Goal: Task Accomplishment & Management: Use online tool/utility

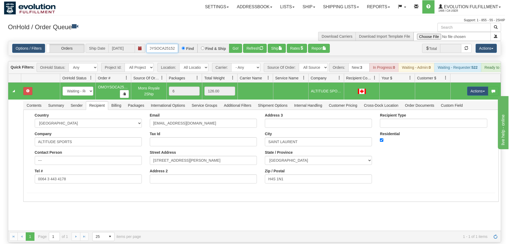
click at [171, 44] on input "OMOYSOCA25152" at bounding box center [162, 48] width 32 height 9
click at [166, 44] on input "OMOYSOCA25152" at bounding box center [162, 48] width 32 height 9
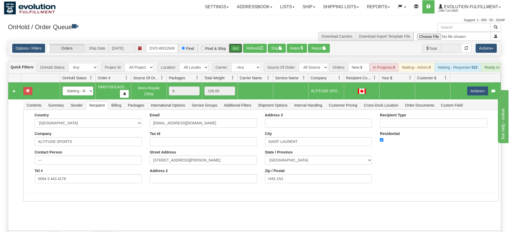
click at [233, 50] on div "Is equal to Is not equal to Contains Does not contains CAD USD EUR ZAR [PERSON_…" at bounding box center [254, 141] width 501 height 201
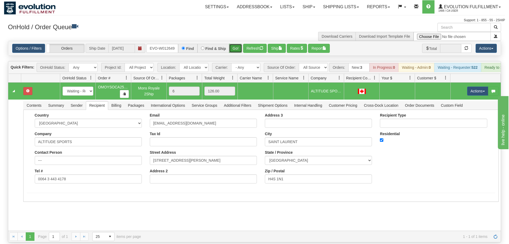
click at [234, 44] on button "Go!" at bounding box center [235, 48] width 13 height 9
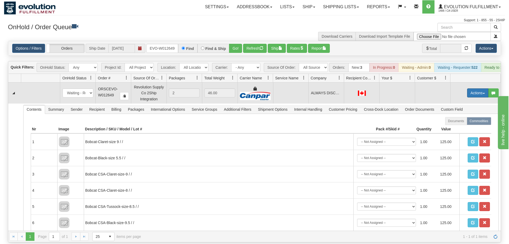
click at [479, 88] on button "Actions" at bounding box center [477, 92] width 21 height 9
click at [469, 108] on span "Refresh Rates" at bounding box center [464, 110] width 27 height 4
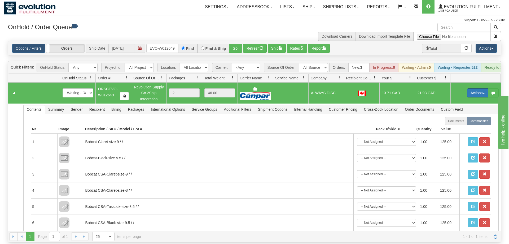
click at [471, 88] on button "Actions" at bounding box center [477, 92] width 21 height 9
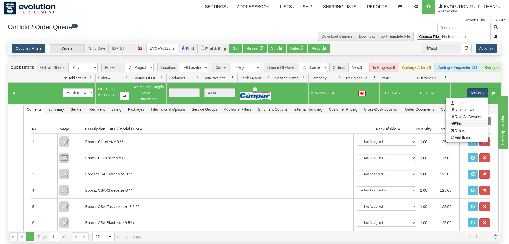
click at [464, 120] on link "Ship" at bounding box center [467, 123] width 42 height 7
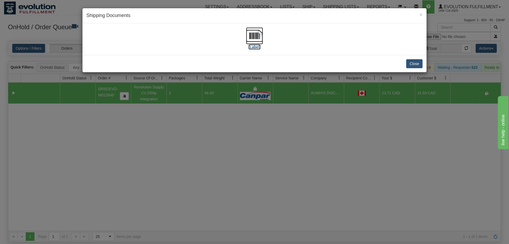
click at [257, 36] on img at bounding box center [254, 35] width 17 height 17
click at [286, 175] on div "× Shipping Documents [Label] Close" at bounding box center [254, 122] width 509 height 244
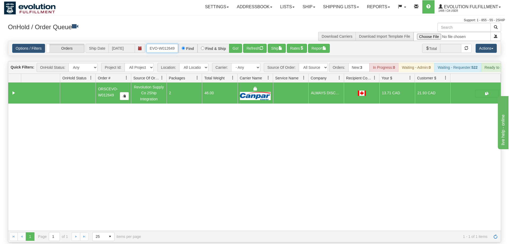
click at [156, 44] on input "ORSCEVO-W012649" at bounding box center [162, 48] width 32 height 9
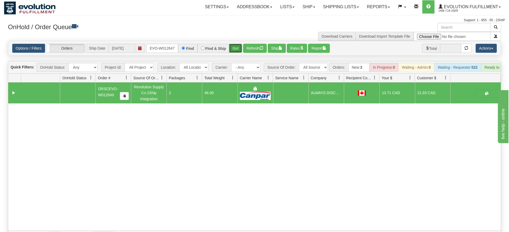
drag, startPoint x: 240, startPoint y: 36, endPoint x: 236, endPoint y: 42, distance: 7.1
click at [240, 47] on div "Options / Filters Group Shipments Orders Ship Date [DATE] ORSCEVO-W012647 Find …" at bounding box center [254, 48] width 493 height 14
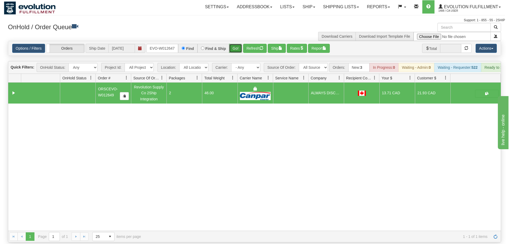
click at [235, 44] on button "Go!" at bounding box center [235, 48] width 13 height 9
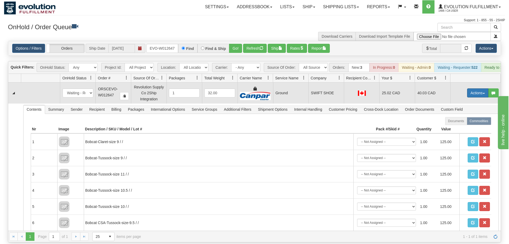
click at [473, 88] on button "Actions" at bounding box center [477, 92] width 21 height 9
click at [457, 122] on span "Ship" at bounding box center [456, 124] width 11 height 4
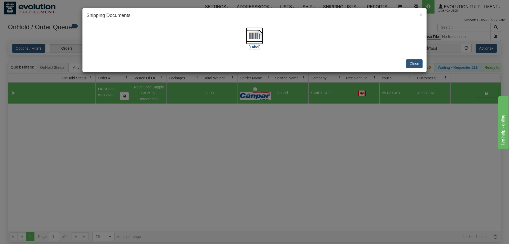
click at [260, 37] on img at bounding box center [254, 35] width 17 height 17
drag, startPoint x: 198, startPoint y: 166, endPoint x: 151, endPoint y: 47, distance: 128.1
click at [197, 165] on div "× Shipping Documents [Label] Close" at bounding box center [254, 122] width 509 height 244
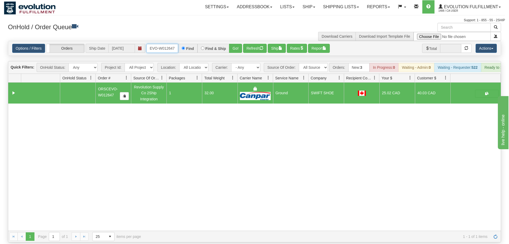
click at [171, 44] on input "ORSCEVO-W012647" at bounding box center [162, 48] width 32 height 9
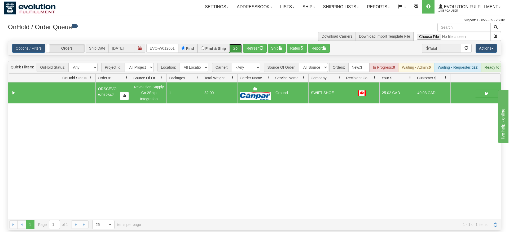
drag, startPoint x: 237, startPoint y: 38, endPoint x: 235, endPoint y: 44, distance: 6.8
click at [237, 49] on div "Is equal to Is not equal to Contains Does not contains CAD USD EUR ZAR [PERSON_…" at bounding box center [254, 136] width 501 height 190
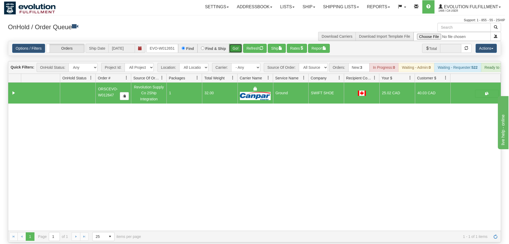
click at [236, 44] on button "Go!" at bounding box center [235, 48] width 13 height 9
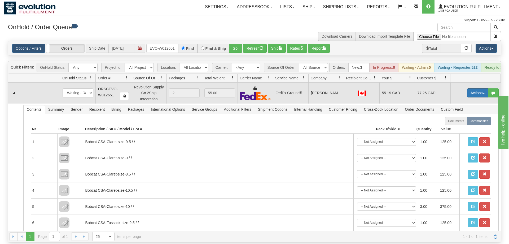
click at [478, 88] on button "Actions" at bounding box center [477, 92] width 21 height 9
click at [469, 115] on span "Rate All Services" at bounding box center [467, 117] width 32 height 4
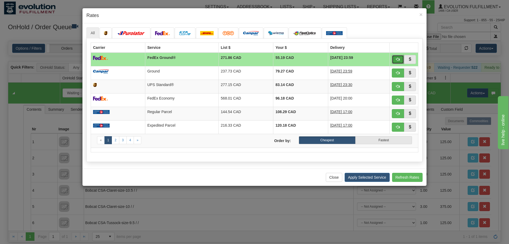
click at [400, 57] on span "button" at bounding box center [398, 59] width 4 height 4
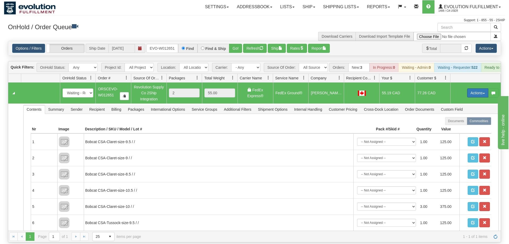
click at [473, 88] on button "Actions" at bounding box center [477, 92] width 21 height 9
click at [452, 122] on span "Ship" at bounding box center [456, 124] width 11 height 4
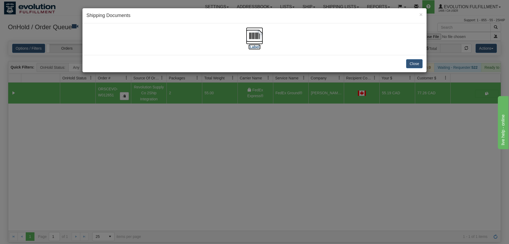
click at [252, 38] on img at bounding box center [254, 35] width 17 height 17
drag, startPoint x: 223, startPoint y: 141, endPoint x: 229, endPoint y: 34, distance: 106.8
click at [224, 136] on div "× Shipping Documents [Label] Close" at bounding box center [254, 122] width 509 height 244
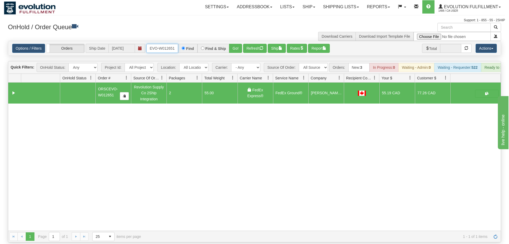
click at [168, 45] on input "ORSCEVO-W012651" at bounding box center [162, 48] width 32 height 9
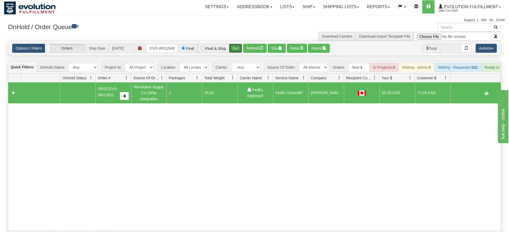
drag, startPoint x: 236, startPoint y: 41, endPoint x: 239, endPoint y: 45, distance: 4.5
click at [237, 52] on div "Is equal to Is not equal to Contains Does not contains CAD USD EUR ZAR [PERSON_…" at bounding box center [254, 141] width 501 height 201
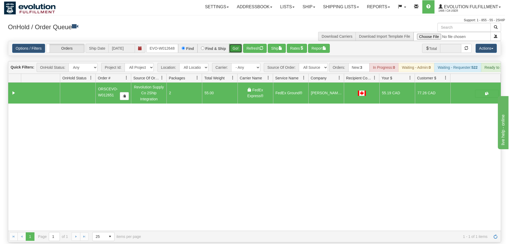
click at [239, 44] on button "Go!" at bounding box center [235, 48] width 13 height 9
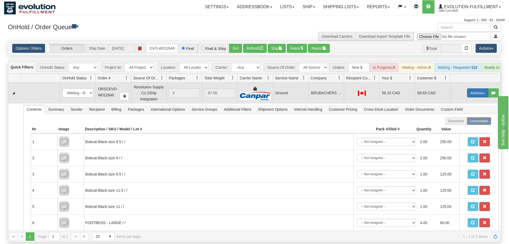
click at [480, 88] on button "Actions" at bounding box center [477, 92] width 21 height 9
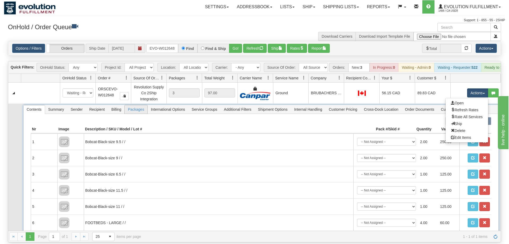
click at [135, 105] on span "Packages" at bounding box center [136, 109] width 23 height 8
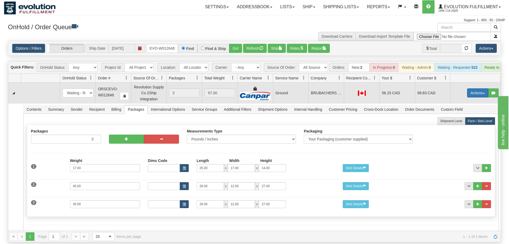
click at [475, 88] on button "Actions" at bounding box center [477, 92] width 21 height 9
click at [468, 120] on link "Ship" at bounding box center [467, 123] width 42 height 7
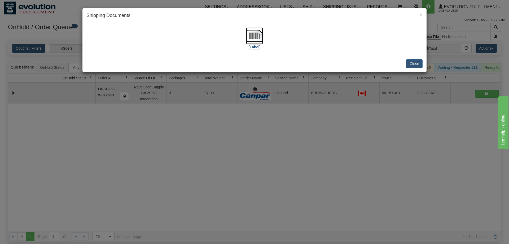
click at [254, 40] on img at bounding box center [254, 35] width 17 height 17
drag, startPoint x: 142, startPoint y: 122, endPoint x: 134, endPoint y: 83, distance: 39.9
click at [141, 118] on div "× Shipping Documents [Label] Close" at bounding box center [254, 122] width 509 height 244
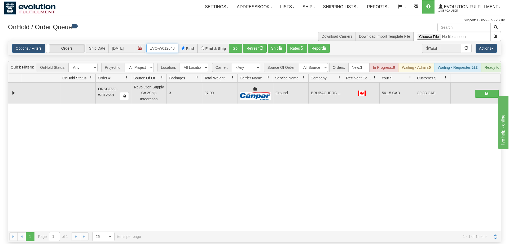
click at [157, 44] on input "oRSCEVO-W012648" at bounding box center [162, 48] width 32 height 9
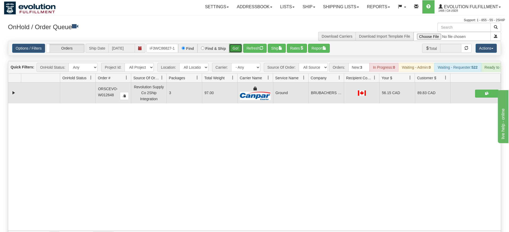
click at [236, 55] on div "Is equal to Is not equal to Contains Does not contains CAD USD EUR ZAR [PERSON_…" at bounding box center [254, 141] width 501 height 201
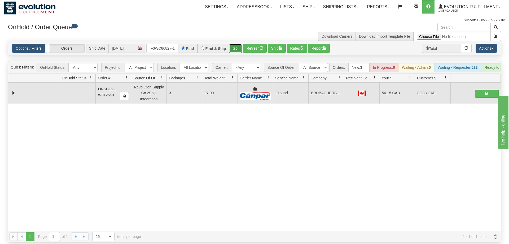
click at [234, 44] on button "Go!" at bounding box center [235, 48] width 13 height 9
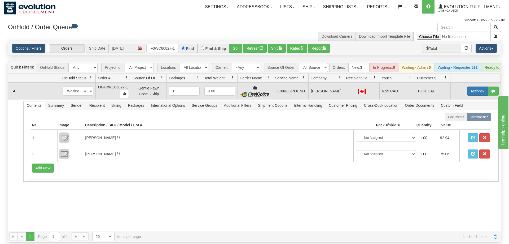
click at [478, 86] on button "Actions" at bounding box center [477, 90] width 21 height 9
click at [462, 118] on link "Ship" at bounding box center [467, 121] width 42 height 7
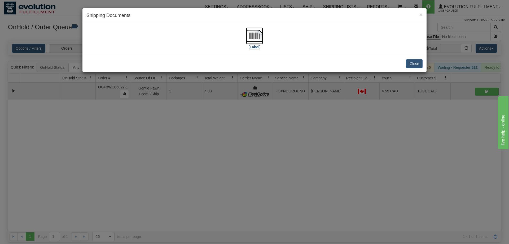
click at [254, 34] on img at bounding box center [254, 35] width 17 height 17
click at [198, 120] on div "× Shipping Documents [Label] Close" at bounding box center [254, 122] width 509 height 244
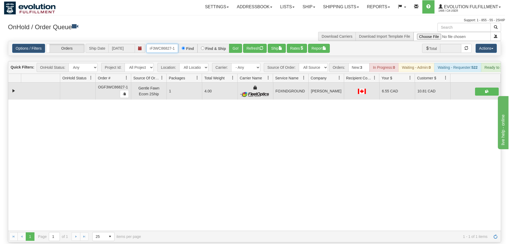
click at [156, 44] on input "OGF3WC86827-1" at bounding box center [162, 48] width 32 height 9
drag, startPoint x: 243, startPoint y: 224, endPoint x: 173, endPoint y: 51, distance: 186.1
click at [242, 231] on div "1 1 Page 1 of 1 25 15 25 50 100 items per page 1 - 1 of 1 items" at bounding box center [254, 236] width 493 height 11
click at [169, 47] on div "Options / Filters Group Shipments Orders Ship Date [DATE] OGF3WC86827-1 Find Fi…" at bounding box center [254, 48] width 493 height 14
click at [169, 44] on input "OGF3WC86827-1" at bounding box center [162, 48] width 32 height 9
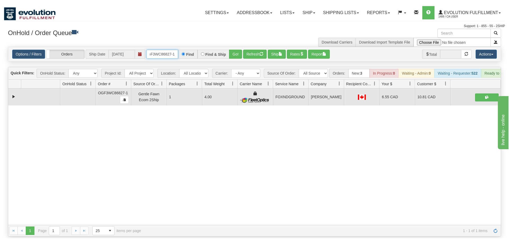
scroll to position [0, 32]
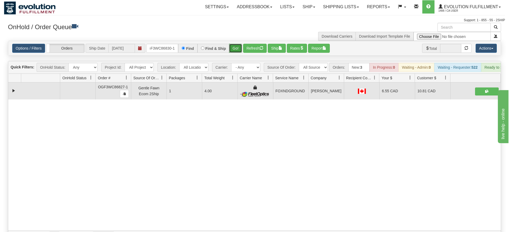
drag, startPoint x: 239, startPoint y: 38, endPoint x: 234, endPoint y: 41, distance: 5.9
click at [238, 49] on div "Is equal to Is not equal to Contains Does not contains CAD USD EUR ZAR [PERSON_…" at bounding box center [254, 141] width 501 height 201
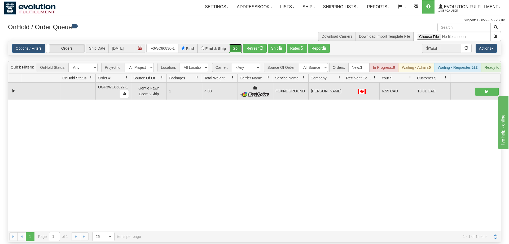
click at [234, 44] on button "Go!" at bounding box center [235, 48] width 13 height 9
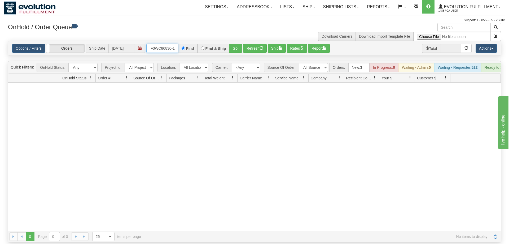
click at [166, 44] on input "OGF3WC86827-1GF3WC86830-1" at bounding box center [162, 48] width 32 height 9
click at [235, 44] on button "Go!" at bounding box center [235, 48] width 13 height 9
click at [152, 44] on input "OGF3WC86827-1GF3WC86830-1" at bounding box center [162, 48] width 32 height 9
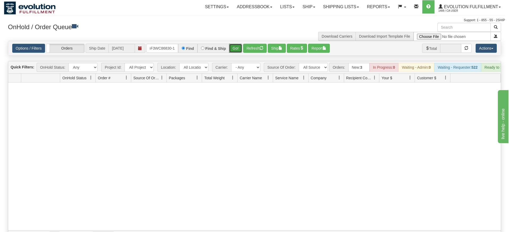
drag, startPoint x: 234, startPoint y: 40, endPoint x: 232, endPoint y: 36, distance: 4.9
click at [232, 44] on button "Go!" at bounding box center [235, 48] width 13 height 9
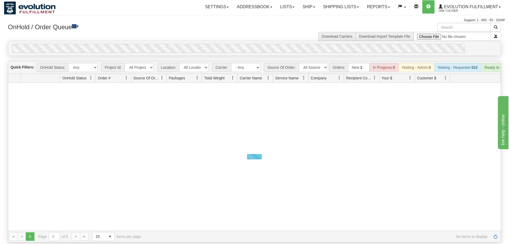
click at [232, 41] on div "Options / Filters Group Shipments Orders Ship Date [DATE] OGF3WC86830-1 Find Fi…" at bounding box center [254, 48] width 493 height 14
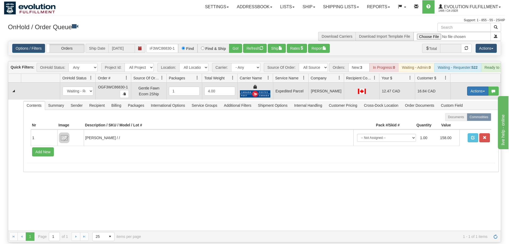
click at [470, 86] on button "Actions" at bounding box center [477, 90] width 21 height 9
click at [458, 120] on span "Ship" at bounding box center [456, 122] width 11 height 4
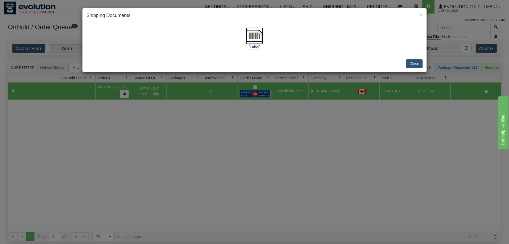
click at [259, 36] on img at bounding box center [254, 35] width 17 height 17
click at [234, 158] on div "× Shipping Documents [Label] Close" at bounding box center [254, 122] width 509 height 244
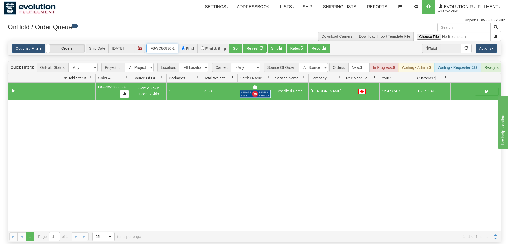
click at [173, 45] on input "OGF3WC86830-1" at bounding box center [162, 48] width 32 height 9
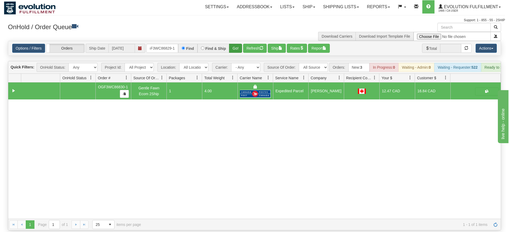
drag, startPoint x: 226, startPoint y: 40, endPoint x: 233, endPoint y: 41, distance: 7.2
click at [227, 52] on div "Is equal to Is not equal to Contains Does not contains CAD USD EUR ZAR [PERSON_…" at bounding box center [254, 136] width 501 height 190
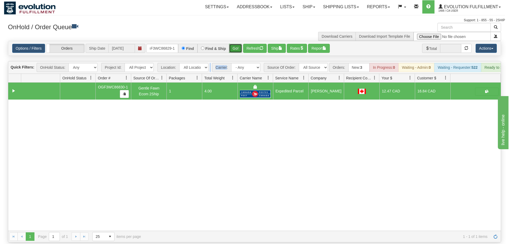
click at [234, 44] on button "Go!" at bounding box center [235, 48] width 13 height 9
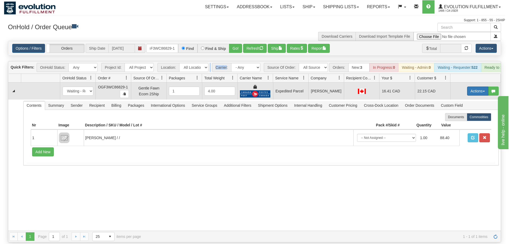
click at [475, 86] on button "Actions" at bounding box center [477, 90] width 21 height 9
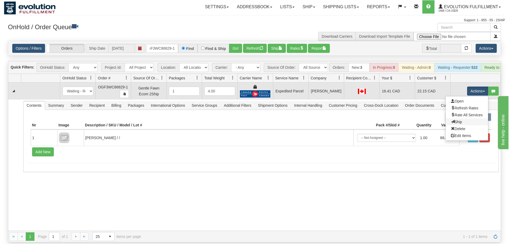
click at [465, 118] on link "Ship" at bounding box center [467, 121] width 42 height 7
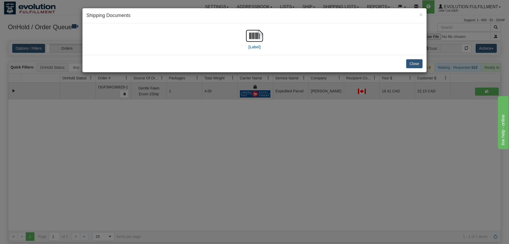
click at [248, 47] on div "[Label]" at bounding box center [254, 39] width 17 height 24
click at [252, 48] on label "[Label]" at bounding box center [255, 46] width 12 height 5
drag, startPoint x: 298, startPoint y: 114, endPoint x: 220, endPoint y: 51, distance: 100.4
click at [298, 114] on div "× Shipping Documents [Label] Close" at bounding box center [254, 122] width 509 height 244
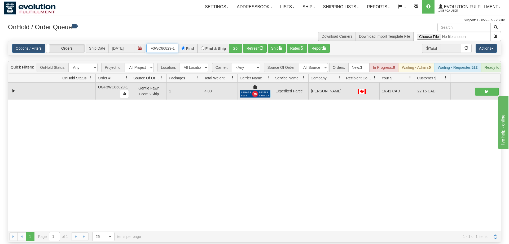
click at [169, 44] on input "OGF3WC86829-1" at bounding box center [162, 48] width 32 height 9
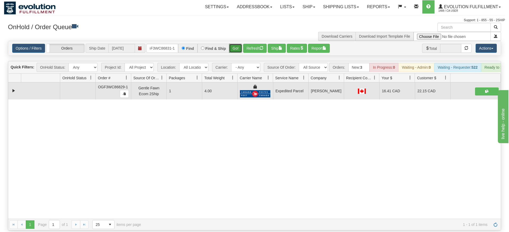
click at [236, 50] on div "Is equal to Is not equal to Contains Does not contains CAD USD EUR ZAR [PERSON_…" at bounding box center [254, 136] width 501 height 190
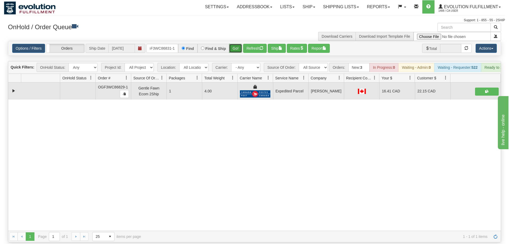
click at [235, 44] on button "Go!" at bounding box center [235, 48] width 13 height 9
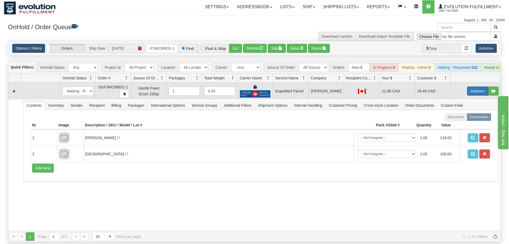
click at [483, 86] on button "Actions" at bounding box center [477, 90] width 21 height 9
click at [473, 118] on link "Ship" at bounding box center [467, 121] width 42 height 7
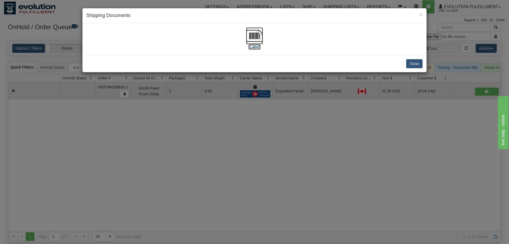
click at [255, 36] on img at bounding box center [254, 35] width 17 height 17
drag, startPoint x: 268, startPoint y: 119, endPoint x: 266, endPoint y: 115, distance: 4.6
click at [266, 115] on div "× Shipping Documents [Label] Close" at bounding box center [254, 122] width 509 height 244
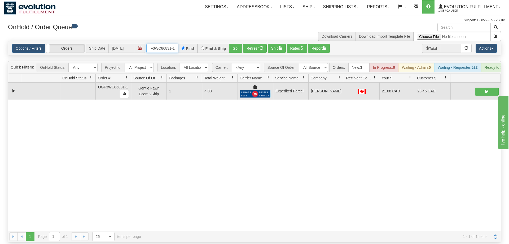
click at [164, 44] on input "OGF3WC86831-1" at bounding box center [162, 48] width 32 height 9
drag, startPoint x: 243, startPoint y: 39, endPoint x: 237, endPoint y: 46, distance: 9.2
click at [242, 50] on div "Is equal to Is not equal to Contains Does not contains CAD USD EUR ZAR [PERSON_…" at bounding box center [254, 141] width 501 height 201
click at [235, 44] on button "Go!" at bounding box center [235, 48] width 13 height 9
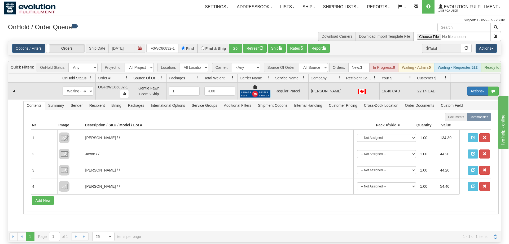
click at [479, 86] on button "Actions" at bounding box center [477, 90] width 21 height 9
click at [461, 113] on span "Rate All Services" at bounding box center [467, 115] width 32 height 4
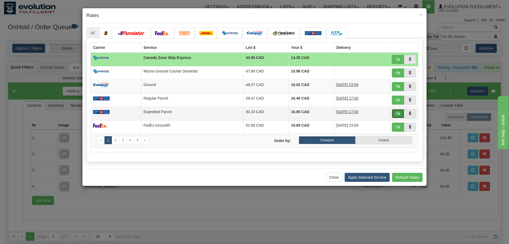
click at [398, 114] on span "button" at bounding box center [398, 113] width 4 height 4
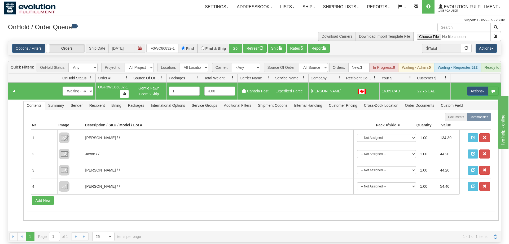
click at [474, 89] on td "Actions Open Refresh Rates Rate All Services Ship Delete Edit Items" at bounding box center [476, 91] width 50 height 17
drag, startPoint x: 476, startPoint y: 84, endPoint x: 472, endPoint y: 90, distance: 7.4
click at [476, 86] on button "Actions" at bounding box center [477, 90] width 21 height 9
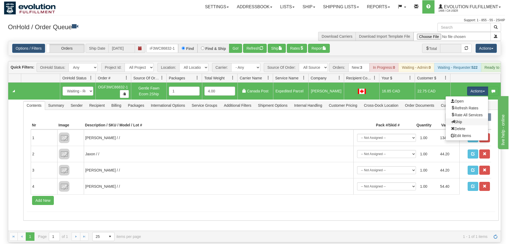
click at [464, 118] on link "Ship" at bounding box center [467, 121] width 42 height 7
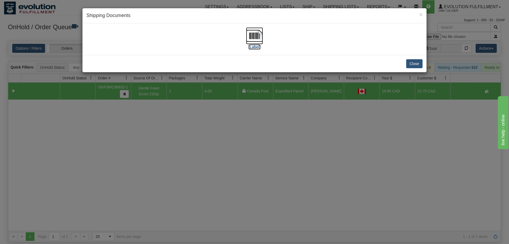
click at [251, 39] on img at bounding box center [254, 35] width 17 height 17
drag, startPoint x: 280, startPoint y: 156, endPoint x: 148, endPoint y: 71, distance: 156.9
click at [281, 153] on div "× Shipping Documents [Label] Close" at bounding box center [254, 122] width 509 height 244
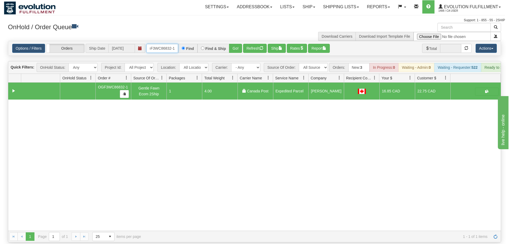
click at [163, 44] on input "OGF3WC86832-1" at bounding box center [162, 48] width 32 height 9
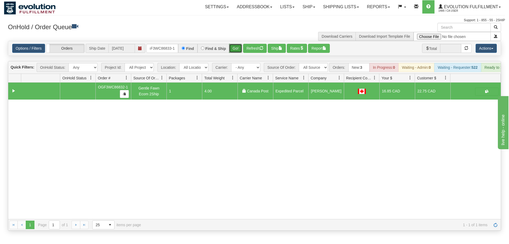
drag, startPoint x: 236, startPoint y: 40, endPoint x: 236, endPoint y: 46, distance: 6.6
click at [236, 50] on div "Is equal to Is not equal to Contains Does not contains CAD USD EUR ZAR [PERSON_…" at bounding box center [254, 136] width 501 height 190
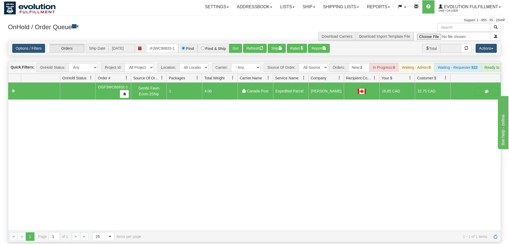
click at [236, 45] on div "Options / Filters Group Shipments Orders Ship Date [DATE] OGF3WC86833-1 Find Fi…" at bounding box center [254, 48] width 493 height 14
click at [236, 44] on button "Go!" at bounding box center [235, 48] width 13 height 9
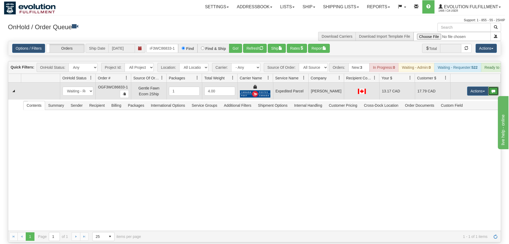
click at [495, 86] on button "button" at bounding box center [493, 90] width 11 height 9
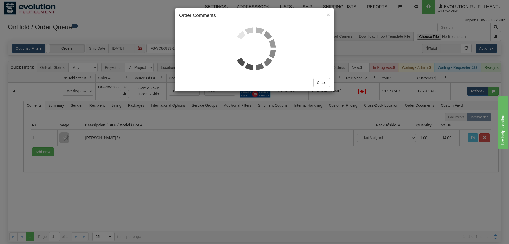
click at [478, 84] on div "× Order Comments Close" at bounding box center [254, 122] width 509 height 244
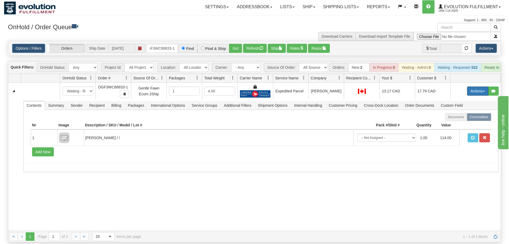
click at [478, 86] on button "Actions" at bounding box center [477, 90] width 21 height 9
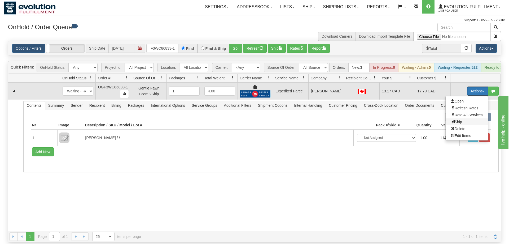
click at [457, 120] on span "Ship" at bounding box center [456, 122] width 11 height 4
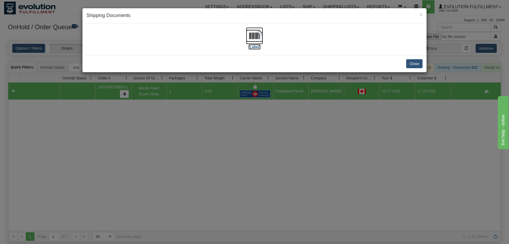
click at [253, 34] on img at bounding box center [254, 35] width 17 height 17
drag, startPoint x: 276, startPoint y: 122, endPoint x: 272, endPoint y: 117, distance: 6.6
click at [272, 117] on div "× Shipping Documents [Label] Close" at bounding box center [254, 122] width 509 height 244
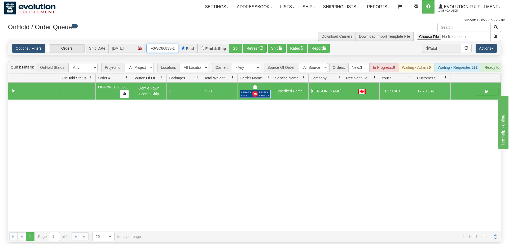
click at [168, 44] on input "OGF3WC86833-1" at bounding box center [162, 48] width 32 height 9
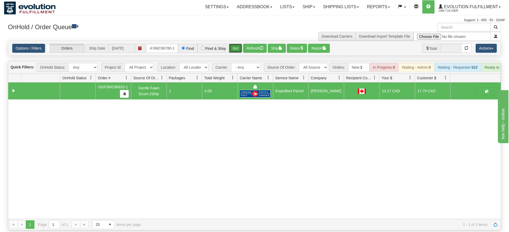
click at [234, 50] on div "Is equal to Is not equal to Contains Does not contains CAD USD EUR ZAR [PERSON_…" at bounding box center [254, 136] width 501 height 190
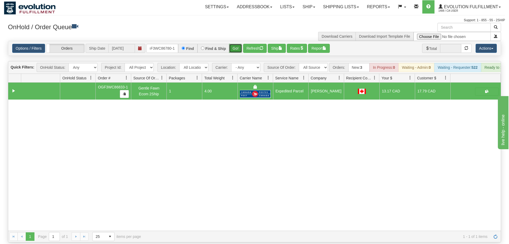
click at [235, 44] on button "Go!" at bounding box center [235, 48] width 13 height 9
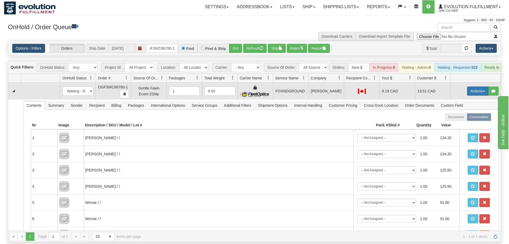
click at [482, 86] on button "Actions" at bounding box center [477, 90] width 21 height 9
click at [465, 118] on link "Ship" at bounding box center [467, 121] width 42 height 7
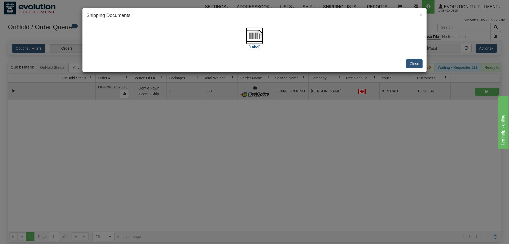
click at [256, 31] on img at bounding box center [254, 35] width 17 height 17
drag, startPoint x: 202, startPoint y: 175, endPoint x: 197, endPoint y: 167, distance: 8.9
click at [201, 174] on div "× Shipping Documents [Label] Close" at bounding box center [254, 122] width 509 height 244
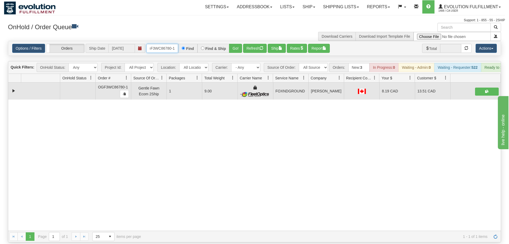
click at [163, 44] on input "OGF3WC86780-1" at bounding box center [162, 48] width 32 height 9
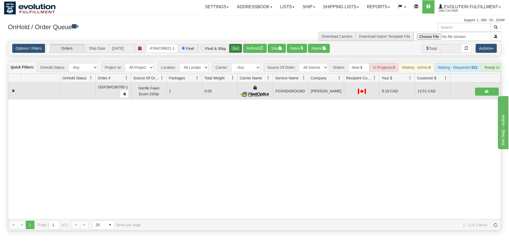
click at [236, 50] on div "Is equal to Is not equal to Contains Does not contains CAD USD EUR ZAR [PERSON_…" at bounding box center [254, 136] width 501 height 190
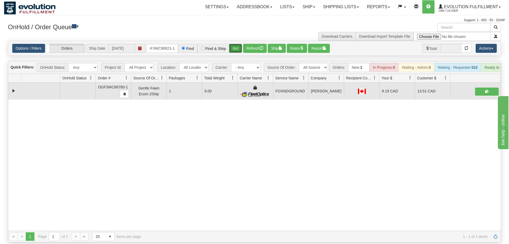
click at [235, 44] on button "Go!" at bounding box center [235, 48] width 13 height 9
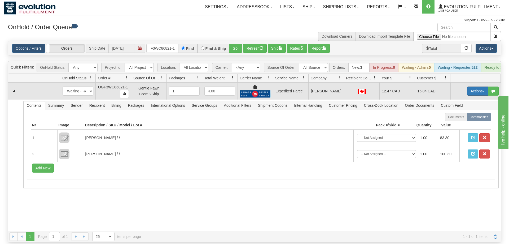
click at [479, 86] on button "Actions" at bounding box center [477, 90] width 21 height 9
click at [467, 118] on link "Ship" at bounding box center [467, 121] width 42 height 7
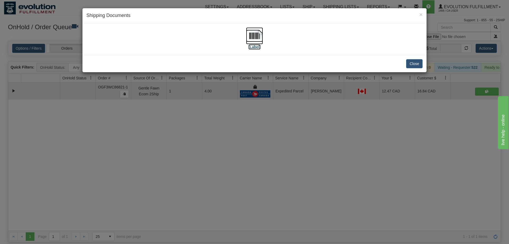
click at [256, 35] on img at bounding box center [254, 35] width 17 height 17
drag, startPoint x: 292, startPoint y: 133, endPoint x: 209, endPoint y: 27, distance: 134.7
click at [285, 118] on div "× Shipping Documents [Label] Close" at bounding box center [254, 122] width 509 height 244
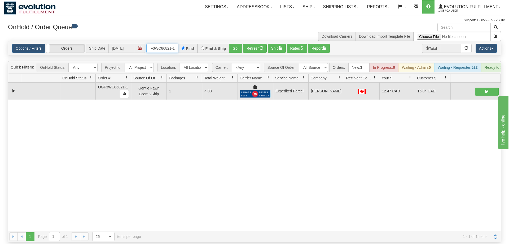
click at [172, 44] on input "OGF3WC86821-1" at bounding box center [162, 48] width 32 height 9
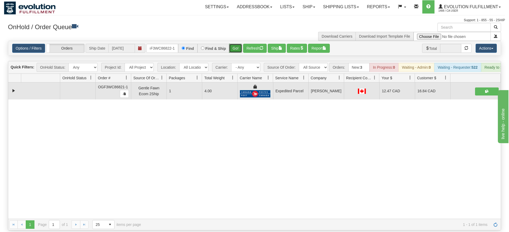
click at [237, 53] on div "Is equal to Is not equal to Contains Does not contains CAD USD EUR ZAR [PERSON_…" at bounding box center [254, 136] width 501 height 190
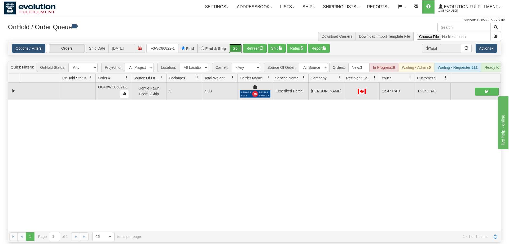
click at [234, 44] on button "Go!" at bounding box center [235, 48] width 13 height 9
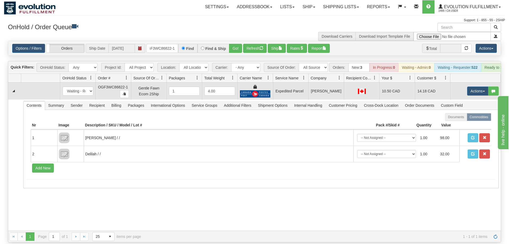
click at [478, 83] on td "Actions Open Refresh Rates Rate All Services Ship Delete Edit Items" at bounding box center [476, 91] width 50 height 17
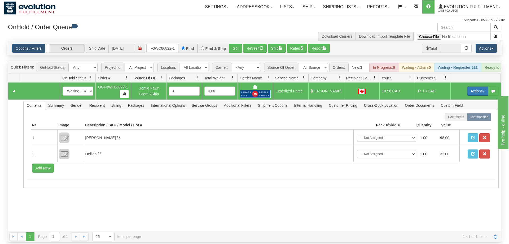
click at [478, 86] on button "Actions" at bounding box center [477, 90] width 21 height 9
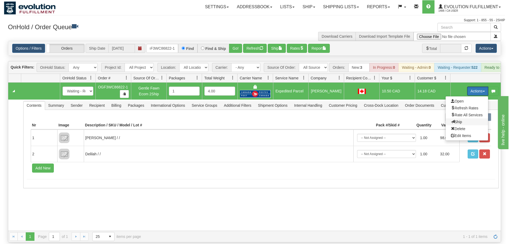
click at [460, 120] on span "Ship" at bounding box center [456, 122] width 11 height 4
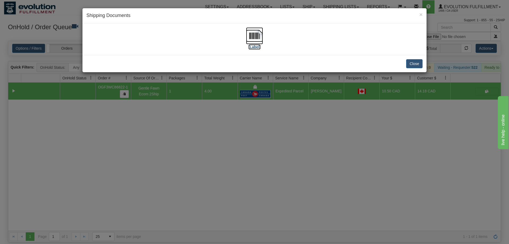
click at [247, 37] on img at bounding box center [254, 35] width 17 height 17
drag, startPoint x: 248, startPoint y: 123, endPoint x: 178, endPoint y: 47, distance: 103.5
click at [245, 118] on div "× Shipping Documents [Label] Close" at bounding box center [254, 122] width 509 height 244
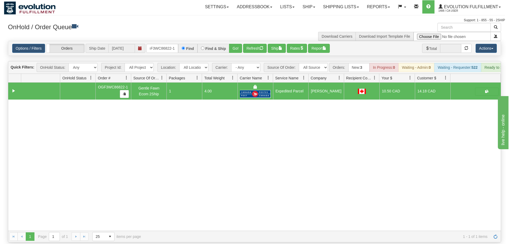
click at [166, 46] on div "Options / Filters Group Shipments Orders Ship Date [DATE] OGF3WC86822-1 Find Fi…" at bounding box center [254, 48] width 493 height 14
click at [162, 44] on input "OGF3WC86822-1" at bounding box center [162, 48] width 32 height 9
drag, startPoint x: 237, startPoint y: 54, endPoint x: 237, endPoint y: 50, distance: 4.0
click at [237, 51] on div "Is equal to Is not equal to Contains Does not contains CAD USD EUR ZAR [PERSON_…" at bounding box center [254, 141] width 501 height 201
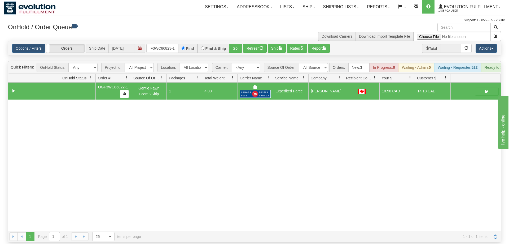
click at [237, 47] on div "Is equal to Is not equal to Contains Does not contains CAD USD EUR ZAR [PERSON_…" at bounding box center [254, 141] width 501 height 201
click at [236, 44] on button "Go!" at bounding box center [235, 48] width 13 height 9
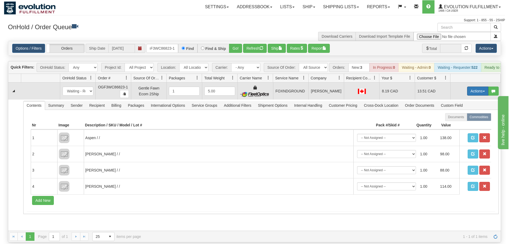
click at [479, 86] on button "Actions" at bounding box center [477, 90] width 21 height 9
click at [465, 118] on link "Ship" at bounding box center [467, 121] width 42 height 7
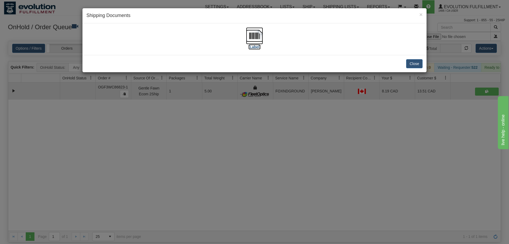
click at [252, 38] on img at bounding box center [254, 35] width 17 height 17
drag, startPoint x: 235, startPoint y: 167, endPoint x: 176, endPoint y: 25, distance: 153.1
click at [238, 146] on div "× Shipping Documents [Label] Close" at bounding box center [254, 122] width 509 height 244
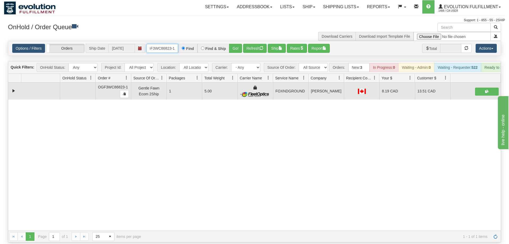
click at [161, 44] on input "oGF3WC86823-1" at bounding box center [162, 48] width 32 height 9
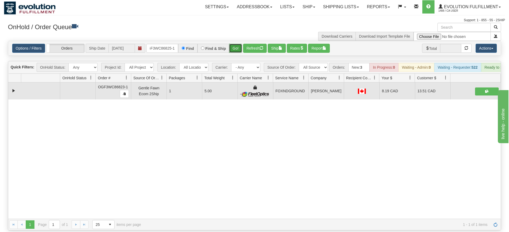
click at [237, 52] on div "Is equal to Is not equal to Contains Does not contains CAD USD EUR ZAR [PERSON_…" at bounding box center [254, 136] width 501 height 190
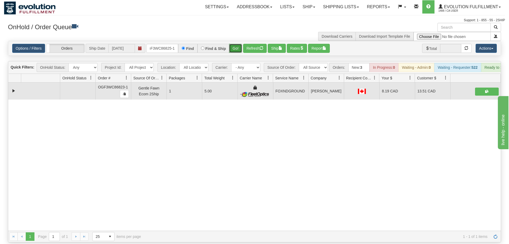
click at [236, 44] on button "Go!" at bounding box center [235, 48] width 13 height 9
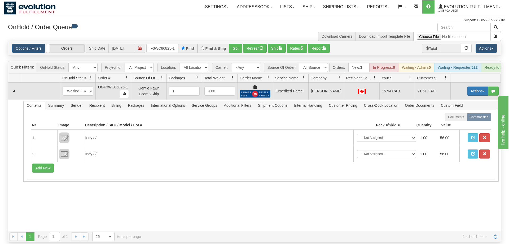
click at [472, 86] on button "Actions" at bounding box center [477, 90] width 21 height 9
click at [463, 118] on link "Ship" at bounding box center [467, 121] width 42 height 7
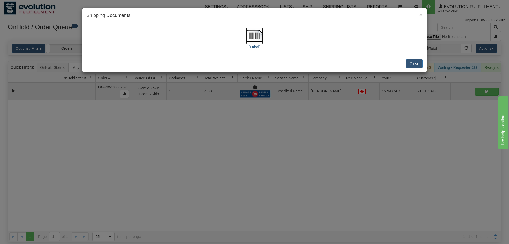
click at [250, 38] on img at bounding box center [254, 35] width 17 height 17
click at [450, 163] on div "× Shipping Documents [Label] Close" at bounding box center [254, 122] width 509 height 244
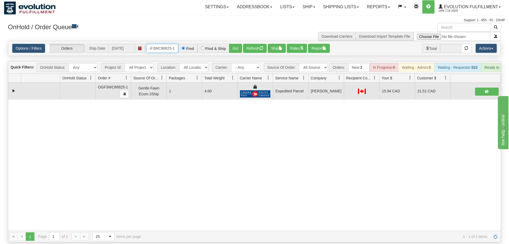
click at [158, 44] on input "oGF3WC86825-1" at bounding box center [162, 48] width 32 height 9
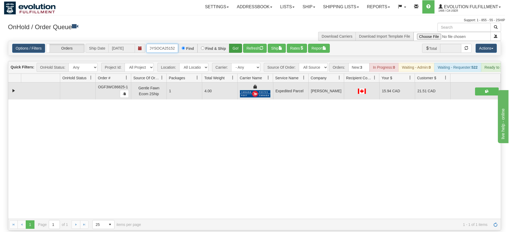
type input "OMOYSOCA25152"
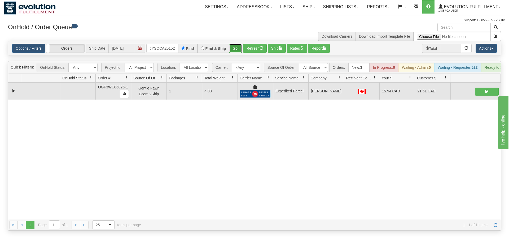
drag, startPoint x: 237, startPoint y: 39, endPoint x: 238, endPoint y: 42, distance: 3.8
click at [237, 49] on div "Is equal to Is not equal to Contains Does not contains CAD USD EUR ZAR [PERSON_…" at bounding box center [254, 136] width 501 height 190
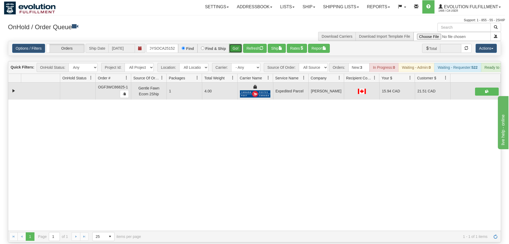
click at [238, 44] on button "Go!" at bounding box center [235, 48] width 13 height 9
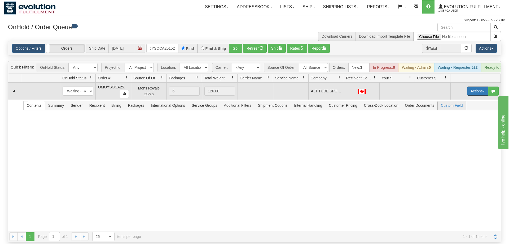
click at [477, 86] on button "Actions" at bounding box center [477, 90] width 21 height 9
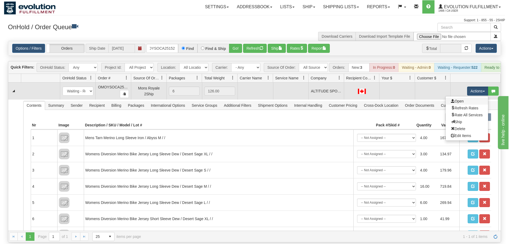
click at [464, 98] on link "Open" at bounding box center [467, 101] width 42 height 7
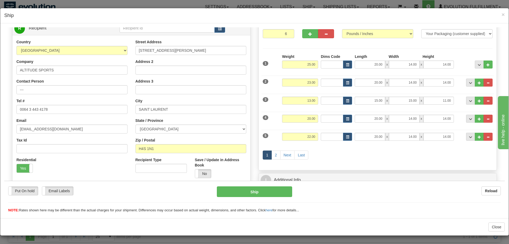
scroll to position [54, 0]
drag, startPoint x: 0, startPoint y: 108, endPoint x: 6, endPoint y: 105, distance: 6.6
click at [16, 108] on input "0064 3 443 4178" at bounding box center [71, 109] width 111 height 9
paste input "643-443-"
click at [70, 120] on div "Email [EMAIL_ADDRESS][DOMAIN_NAME]" at bounding box center [71, 126] width 111 height 16
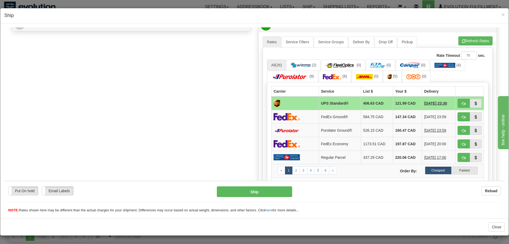
scroll to position [244, 0]
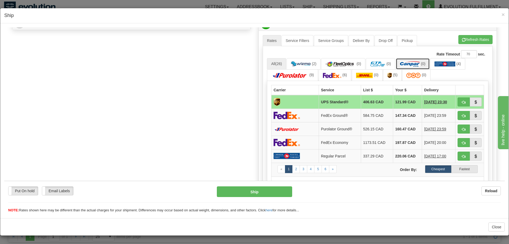
click at [415, 64] on img at bounding box center [410, 63] width 20 height 5
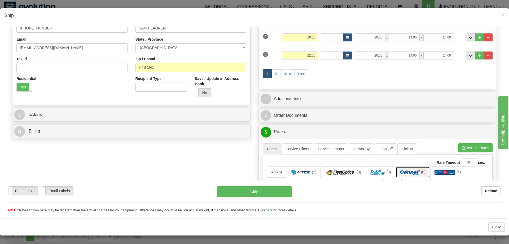
scroll to position [54, 0]
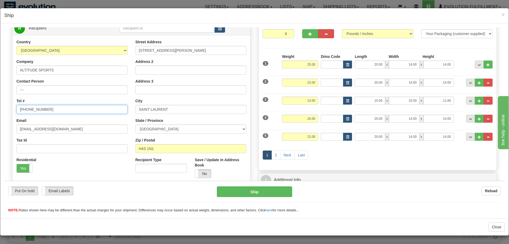
click at [27, 107] on input "[PHONE_NUMBER]" at bounding box center [71, 109] width 111 height 9
click at [34, 108] on input "643443-4178" at bounding box center [71, 109] width 111 height 9
type input "6434434178"
click at [8, 131] on div "Please wait... Attention! Ok Add to Bidding... Preview Custom Documents Preview…" at bounding box center [254, 191] width 501 height 437
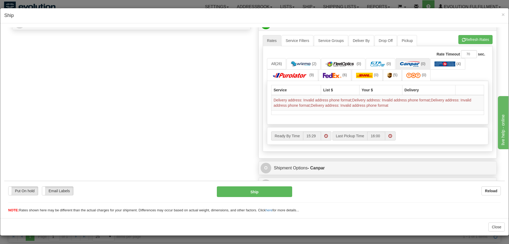
scroll to position [189, 0]
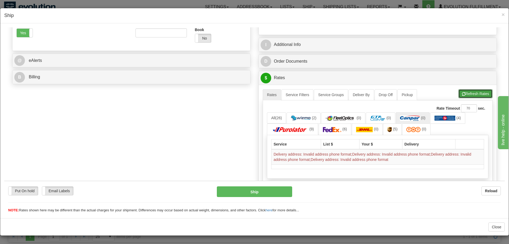
click at [475, 98] on button "Refresh Rates" at bounding box center [476, 93] width 34 height 9
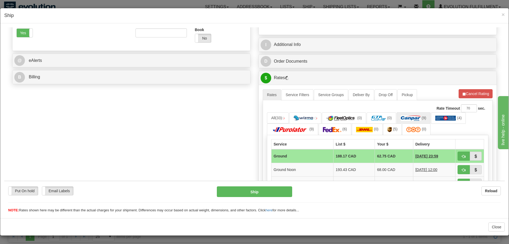
click at [298, 38] on div "I Additional Info" at bounding box center [378, 44] width 239 height 14
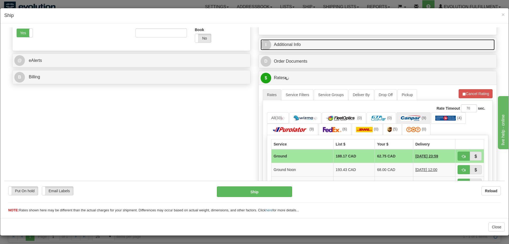
click at [300, 41] on link "I Additional Info" at bounding box center [378, 44] width 234 height 11
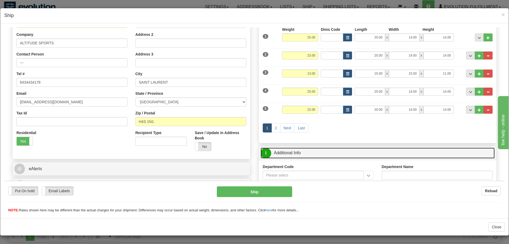
scroll to position [0, 0]
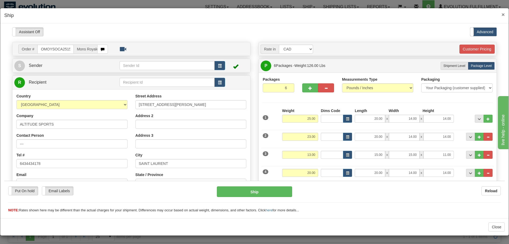
click at [505, 14] on span "×" at bounding box center [503, 14] width 3 height 6
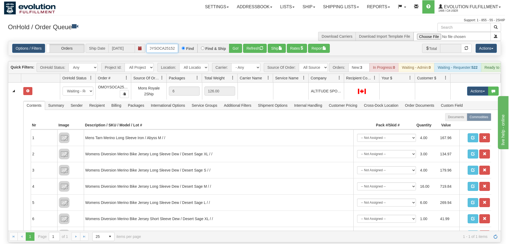
click at [172, 44] on input "OMOYSOCA25152" at bounding box center [162, 48] width 32 height 9
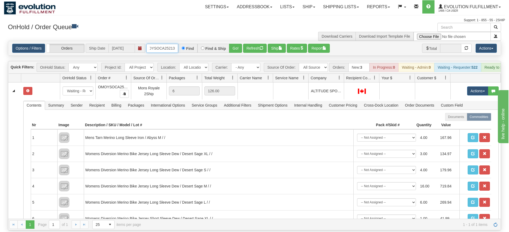
type input "OMOYSOCA25213"
click at [236, 52] on div "Is equal to Is not equal to Contains Does not contains CAD USD EUR ZAR [PERSON_…" at bounding box center [254, 136] width 501 height 190
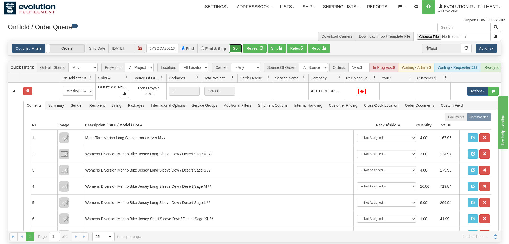
click at [239, 44] on button "Go!" at bounding box center [235, 48] width 13 height 9
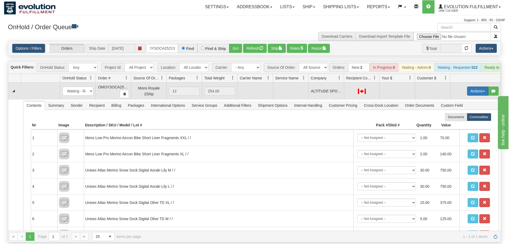
click at [473, 86] on button "Actions" at bounding box center [477, 90] width 21 height 9
click at [466, 98] on link "Open" at bounding box center [467, 101] width 42 height 7
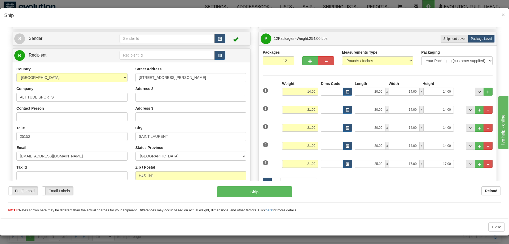
scroll to position [27, 0]
drag, startPoint x: 53, startPoint y: 133, endPoint x: 3, endPoint y: 136, distance: 49.4
click at [16, 136] on input "0064 3 443 4178" at bounding box center [71, 136] width 111 height 9
paste input "643-443-"
click at [28, 135] on input "[PHONE_NUMBER]" at bounding box center [71, 136] width 111 height 9
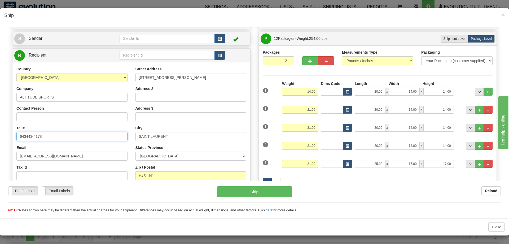
click at [34, 137] on input "643443-4178" at bounding box center [71, 136] width 111 height 9
type input "6434434178"
drag, startPoint x: 11, startPoint y: 160, endPoint x: 28, endPoint y: 155, distance: 18.0
click at [28, 155] on div "Order # OMOYSOCA25213 Mons Royale 2Ship S Sender" at bounding box center [131, 132] width 246 height 234
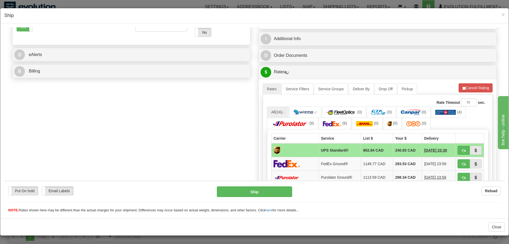
scroll to position [184, 0]
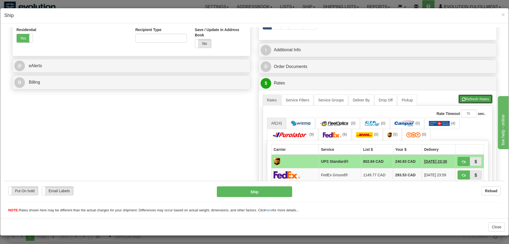
click at [474, 102] on button "Refresh Rates" at bounding box center [476, 98] width 34 height 9
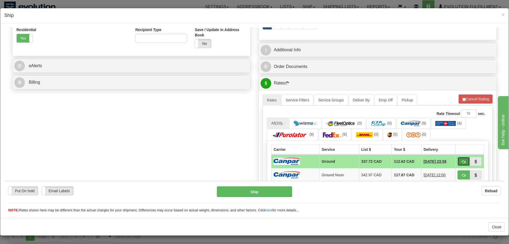
click at [464, 162] on span "button" at bounding box center [464, 161] width 4 height 3
click at [464, 159] on button "button" at bounding box center [464, 161] width 12 height 9
type input "1"
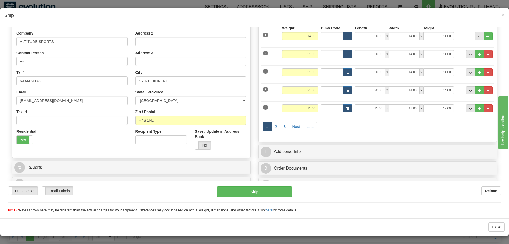
scroll to position [0, 0]
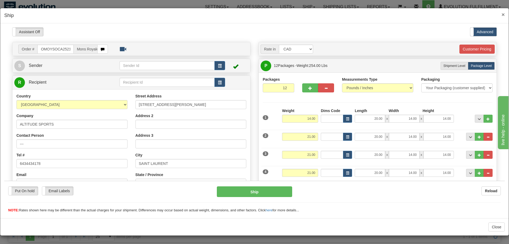
click at [502, 14] on span "×" at bounding box center [503, 14] width 3 height 6
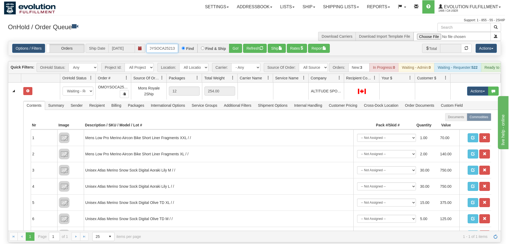
click at [171, 44] on input "OMOYSOCA25213" at bounding box center [162, 48] width 32 height 9
click at [235, 53] on div "Is equal to Is not equal to Contains Does not contains CAD USD EUR ZAR [PERSON_…" at bounding box center [254, 141] width 501 height 201
click at [237, 44] on button "Go!" at bounding box center [235, 48] width 13 height 9
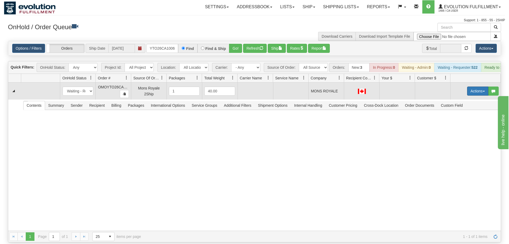
click at [473, 86] on button "Actions" at bounding box center [477, 90] width 21 height 9
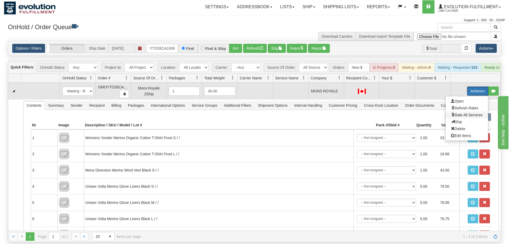
click at [470, 113] on span "Rate All Services" at bounding box center [467, 115] width 32 height 4
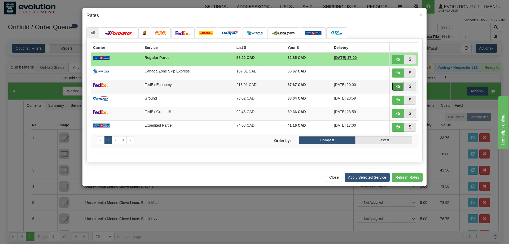
click at [397, 83] on button "button" at bounding box center [398, 86] width 12 height 9
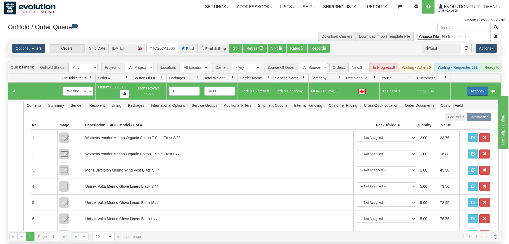
click at [470, 86] on button "Actions" at bounding box center [477, 90] width 21 height 9
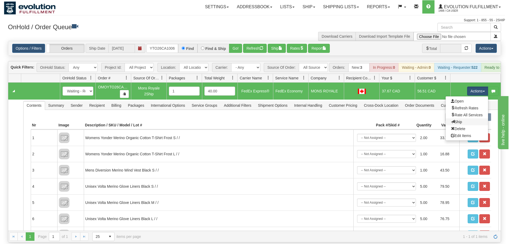
click at [457, 118] on link "Ship" at bounding box center [467, 121] width 42 height 7
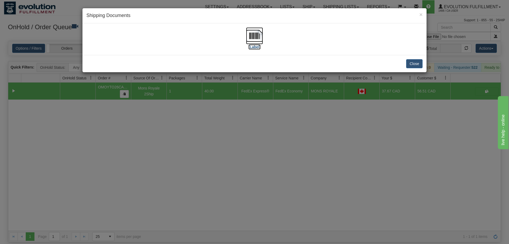
click at [252, 32] on img at bounding box center [254, 35] width 17 height 17
click at [279, 129] on div "× Shipping Documents [Label] Close" at bounding box center [254, 122] width 509 height 244
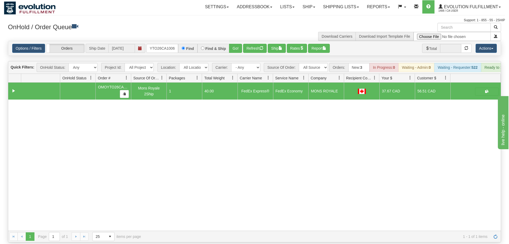
click at [450, 165] on div "31613360 EVOLUTION V3 91086630 0 OMOYTO26CA1006 Mons Royale 2Ship 1 40.00 FedEx…" at bounding box center [254, 157] width 493 height 148
click at [165, 44] on input "OMOYTO26CA1006" at bounding box center [162, 48] width 32 height 9
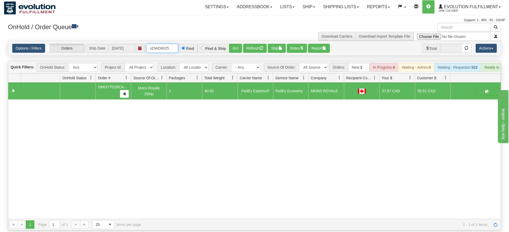
type input "oDWD6025"
click at [230, 49] on div "Is equal to Is not equal to Contains Does not contains CAD USD EUR ZAR [PERSON_…" at bounding box center [254, 136] width 501 height 190
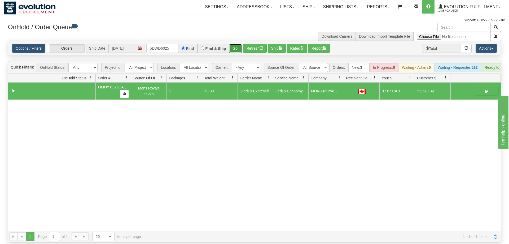
click at [235, 44] on button "Go!" at bounding box center [235, 48] width 13 height 9
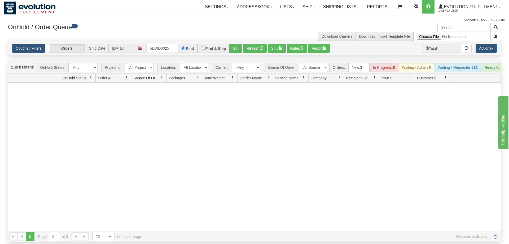
click at [31, 41] on div "Options / Filters Group Shipments Orders Ship Date [DATE] oDWD6025 Find Find & …" at bounding box center [254, 48] width 493 height 14
click at [29, 44] on link "Options / Filters" at bounding box center [28, 48] width 33 height 9
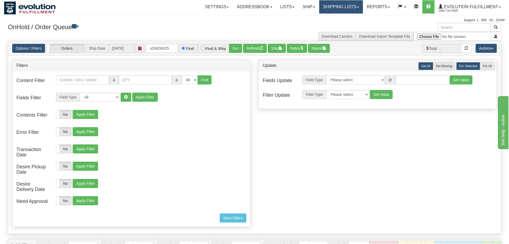
click at [321, 5] on link "Shipping lists" at bounding box center [341, 6] width 44 height 13
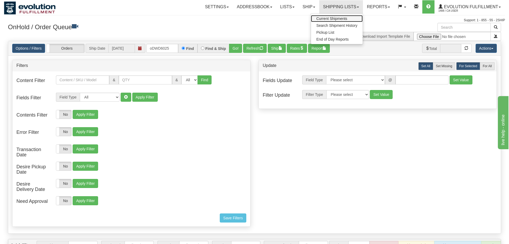
click at [327, 19] on span "Current Shipments" at bounding box center [332, 18] width 31 height 4
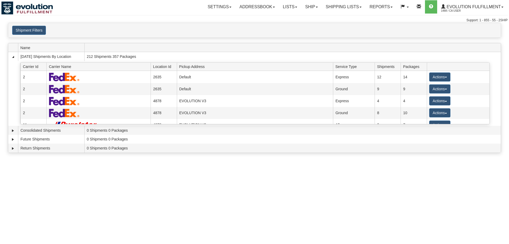
click at [14, 27] on button "Shipment Filters" at bounding box center [29, 30] width 34 height 9
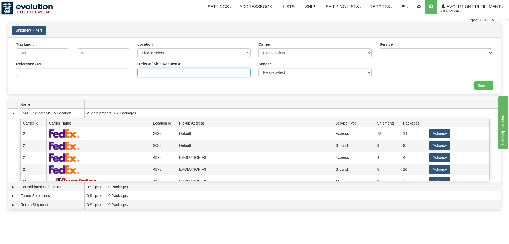
click at [205, 76] on input "Order # / Ship Request #" at bounding box center [193, 72] width 113 height 9
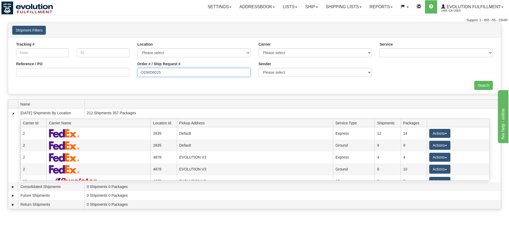
type input "ODWD6025"
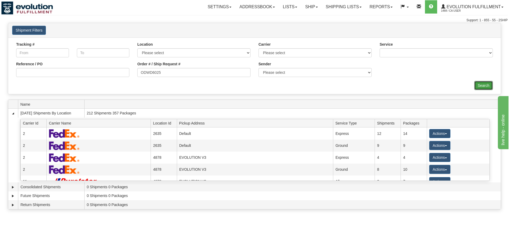
click at [483, 97] on div "× Request Pickup Close × Closing Shipments Close × Your documents are ready Lab…" at bounding box center [254, 117] width 509 height 189
click at [483, 85] on input "Search" at bounding box center [484, 85] width 19 height 9
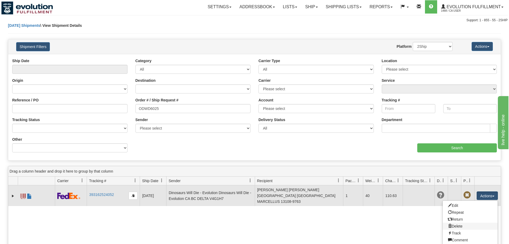
click at [455, 224] on link "Delete" at bounding box center [470, 226] width 55 height 7
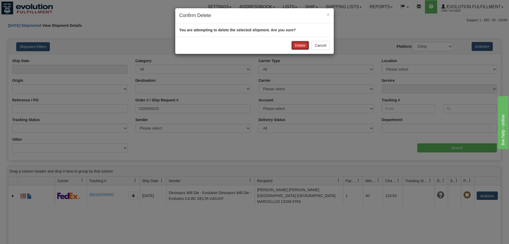
click at [297, 45] on button "Delete" at bounding box center [301, 45] width 18 height 9
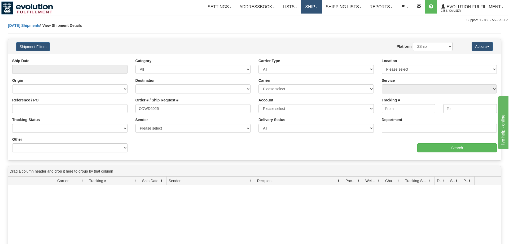
click at [316, 6] on link "Ship" at bounding box center [311, 6] width 20 height 13
click at [306, 25] on span "OnHold / Order Queue" at bounding box center [297, 25] width 37 height 4
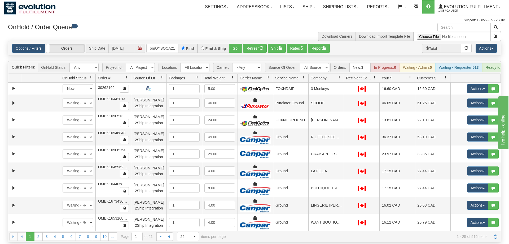
scroll to position [0, 6]
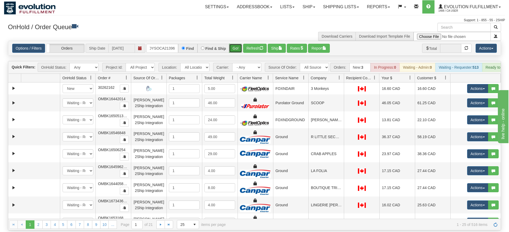
click at [235, 49] on div "Is equal to Is not equal to Contains Does not contains CAD USD EUR ZAR [PERSON_…" at bounding box center [254, 136] width 501 height 190
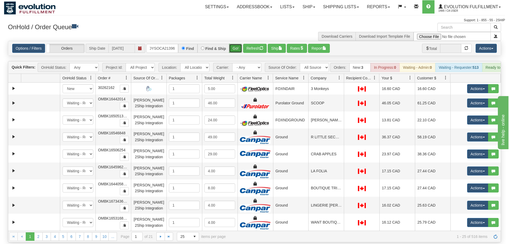
click at [237, 44] on button "Go!" at bounding box center [235, 48] width 13 height 9
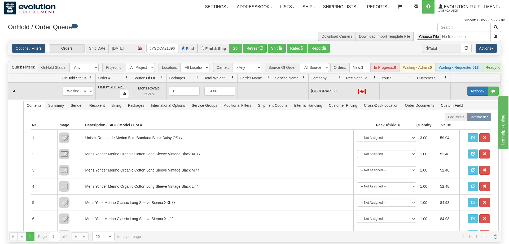
click at [474, 86] on button "Actions" at bounding box center [477, 90] width 21 height 9
click at [466, 113] on span "Rate All Services" at bounding box center [467, 115] width 32 height 4
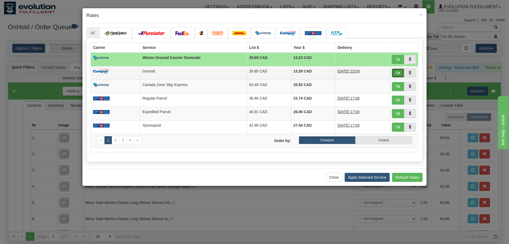
click at [398, 72] on span "button" at bounding box center [398, 73] width 4 height 4
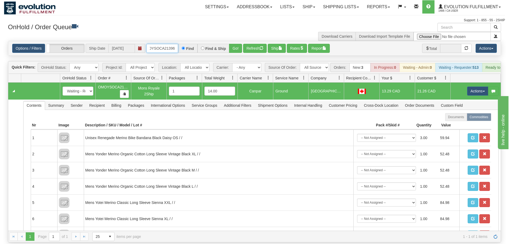
click at [157, 44] on input "omOYSOCA21396" at bounding box center [162, 48] width 32 height 9
click at [171, 44] on input "omOYSOCA21396" at bounding box center [162, 48] width 32 height 9
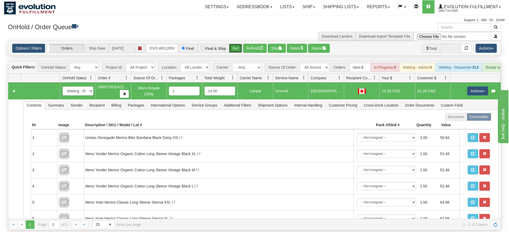
click at [234, 48] on div "Is equal to Is not equal to Contains Does not contains CAD USD EUR ZAR [PERSON_…" at bounding box center [254, 136] width 501 height 190
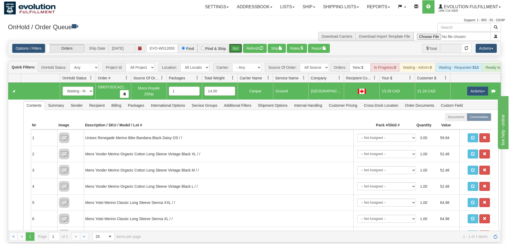
click at [236, 44] on button "Go!" at bounding box center [235, 48] width 13 height 9
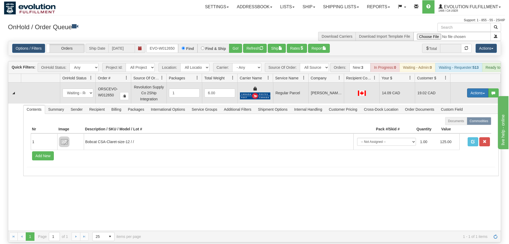
click at [484, 88] on button "Actions" at bounding box center [477, 92] width 21 height 9
click at [457, 115] on span "Rate All Services" at bounding box center [467, 117] width 32 height 4
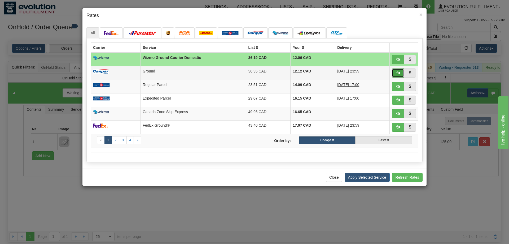
click at [396, 75] on button "button" at bounding box center [398, 72] width 12 height 9
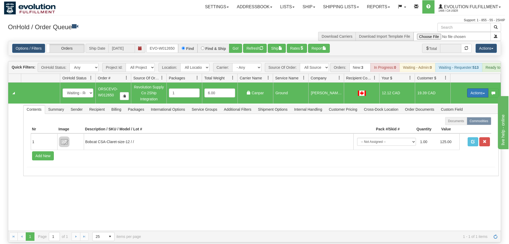
click at [473, 88] on button "Actions" at bounding box center [477, 92] width 21 height 9
click at [457, 122] on span "Ship" at bounding box center [456, 124] width 11 height 4
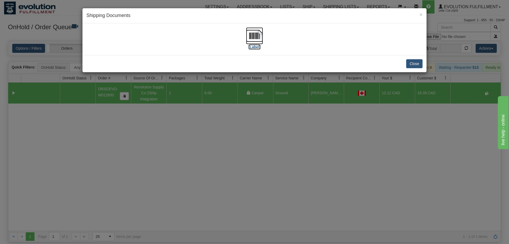
click at [253, 44] on label "[Label]" at bounding box center [255, 46] width 12 height 5
drag, startPoint x: 215, startPoint y: 116, endPoint x: 183, endPoint y: 17, distance: 103.8
click at [215, 109] on div "× Shipping Documents [Label] Close" at bounding box center [254, 122] width 509 height 244
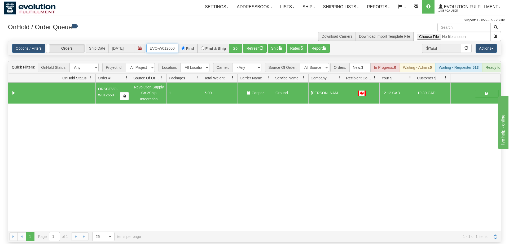
click at [174, 44] on input "ORSCEVO-W012650" at bounding box center [162, 48] width 32 height 9
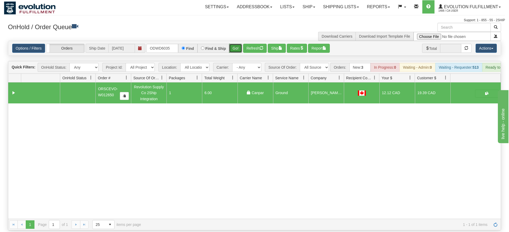
click at [235, 52] on div "Is equal to Is not equal to Contains Does not contains CAD USD EUR ZAR [PERSON_…" at bounding box center [254, 136] width 501 height 190
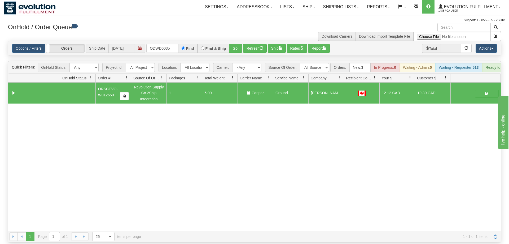
click at [235, 45] on div "Options / Filters Group Shipments Orders Ship Date 09/12/2025 ODWD6035 Find Fin…" at bounding box center [254, 48] width 493 height 14
click at [236, 44] on button "Go!" at bounding box center [235, 48] width 13 height 9
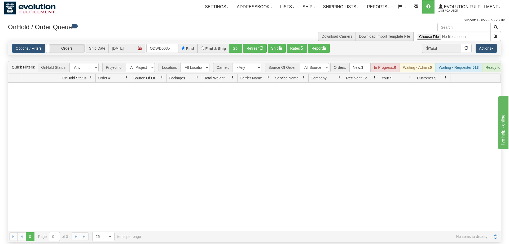
click at [396, 173] on div at bounding box center [254, 157] width 493 height 148
drag, startPoint x: 173, startPoint y: 43, endPoint x: 87, endPoint y: 42, distance: 86.0
click at [146, 44] on input "ODWD6035" at bounding box center [162, 48] width 32 height 9
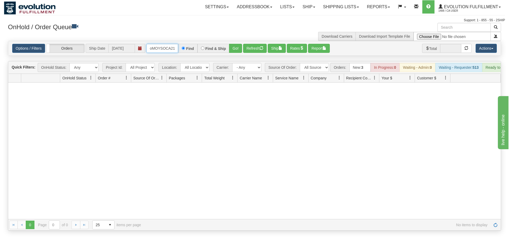
scroll to position [0, 6]
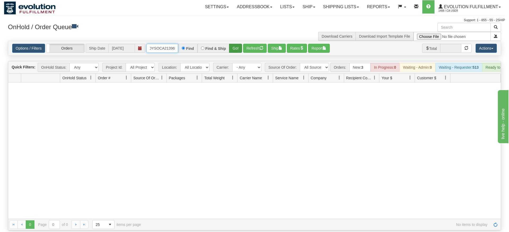
type input "oMOYSOCA21396"
click at [236, 53] on div "Is equal to Is not equal to Contains Does not contains CAD USD EUR ZAR [PERSON_…" at bounding box center [254, 136] width 501 height 190
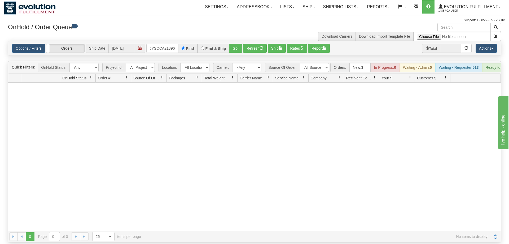
click at [237, 45] on div "Options / Filters Group Shipments Orders Ship Date 09/12/2025 oMOYSOCA21396 Fin…" at bounding box center [254, 48] width 493 height 14
click at [239, 44] on button "Go!" at bounding box center [235, 48] width 13 height 9
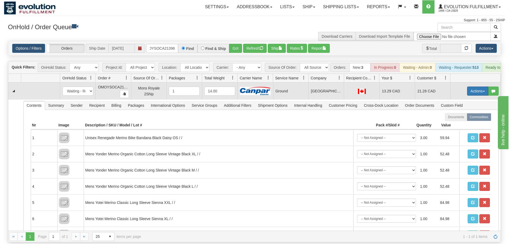
click at [485, 86] on button "Actions" at bounding box center [477, 90] width 21 height 9
click at [466, 113] on span "Rate All Services" at bounding box center [467, 115] width 32 height 4
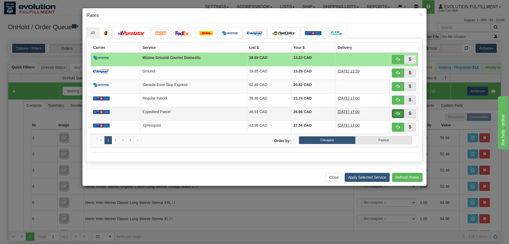
click at [396, 114] on button "button" at bounding box center [398, 113] width 12 height 9
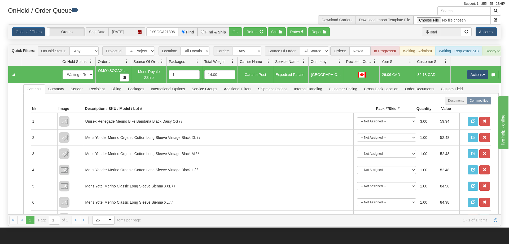
scroll to position [27, 0]
